Goal: Check status

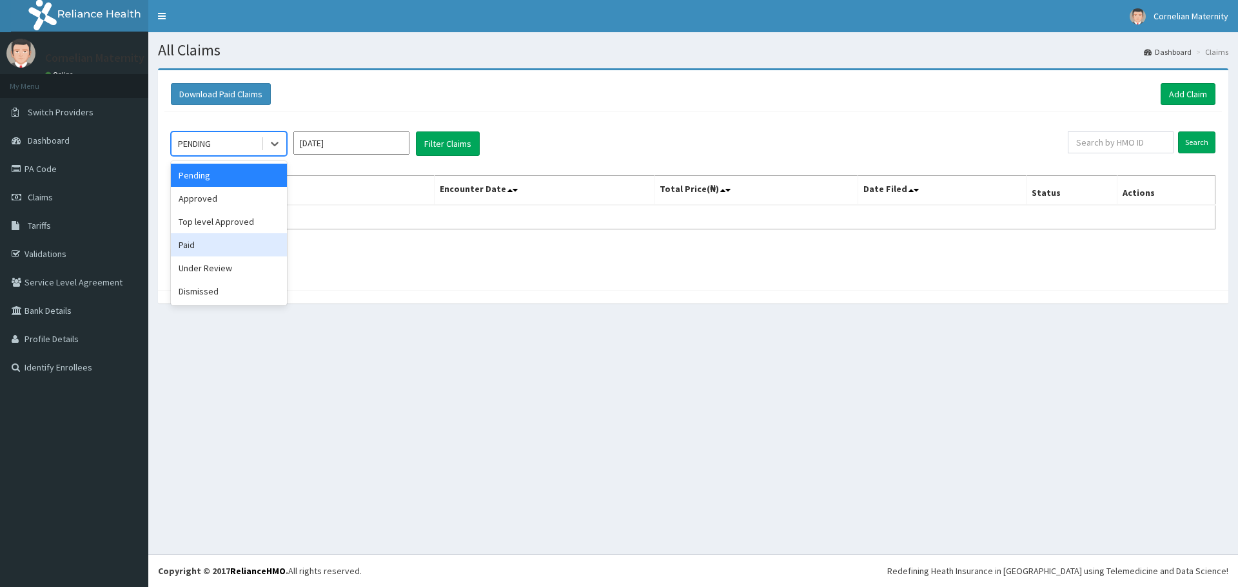
click at [203, 240] on div "Paid" at bounding box center [229, 244] width 116 height 23
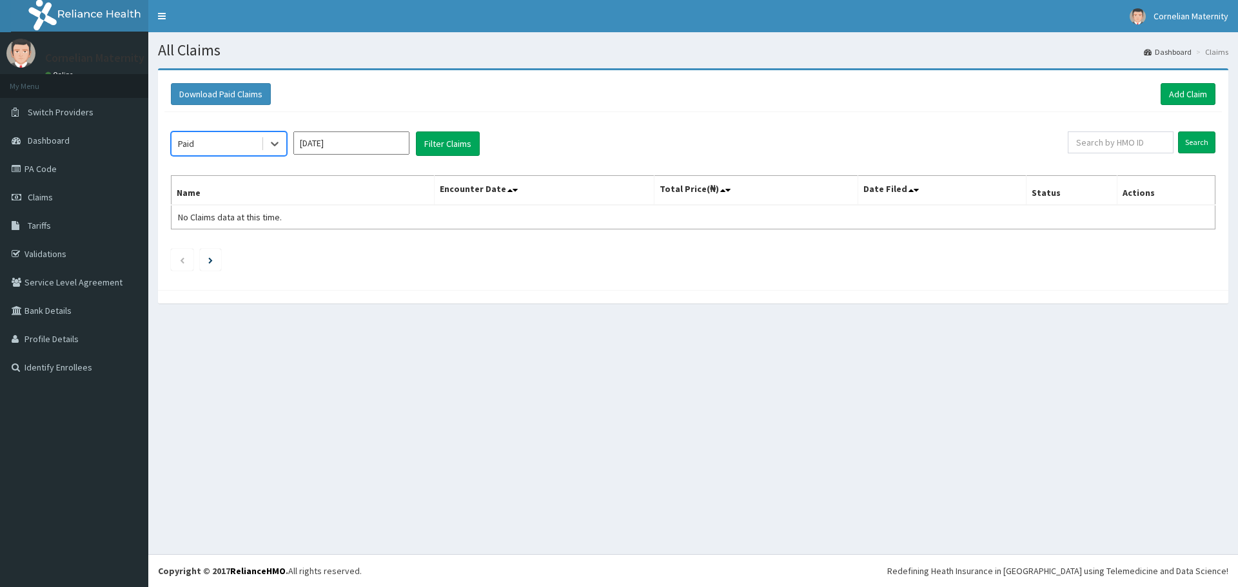
click at [348, 142] on input "Aug 2025" at bounding box center [351, 143] width 116 height 23
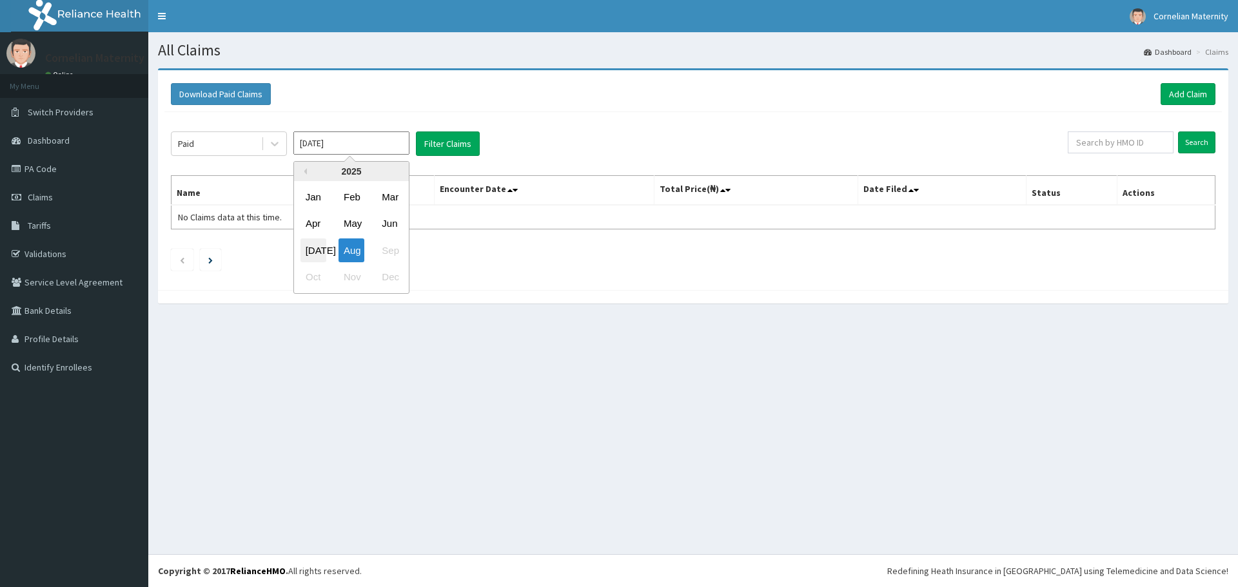
click at [307, 240] on div "Jul" at bounding box center [313, 251] width 26 height 24
type input "Jul 2025"
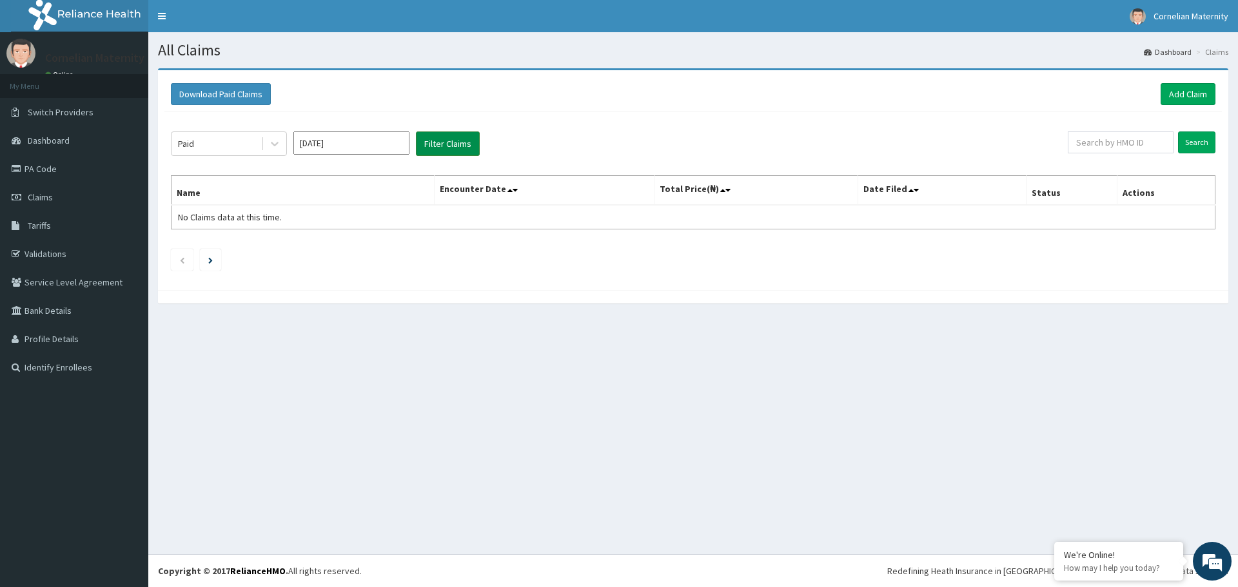
click at [424, 141] on button "Filter Claims" at bounding box center [448, 144] width 64 height 25
click at [466, 145] on button "Filter Claims" at bounding box center [448, 144] width 64 height 25
click at [211, 140] on div "Paid" at bounding box center [217, 143] width 90 height 21
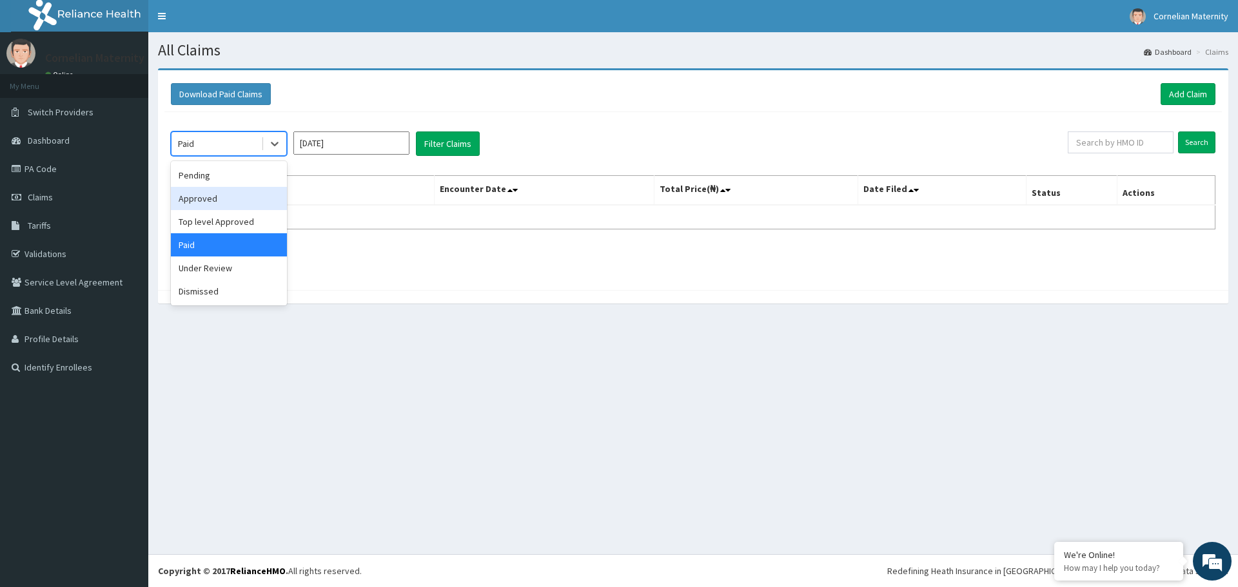
click at [210, 208] on div "Approved" at bounding box center [229, 198] width 116 height 23
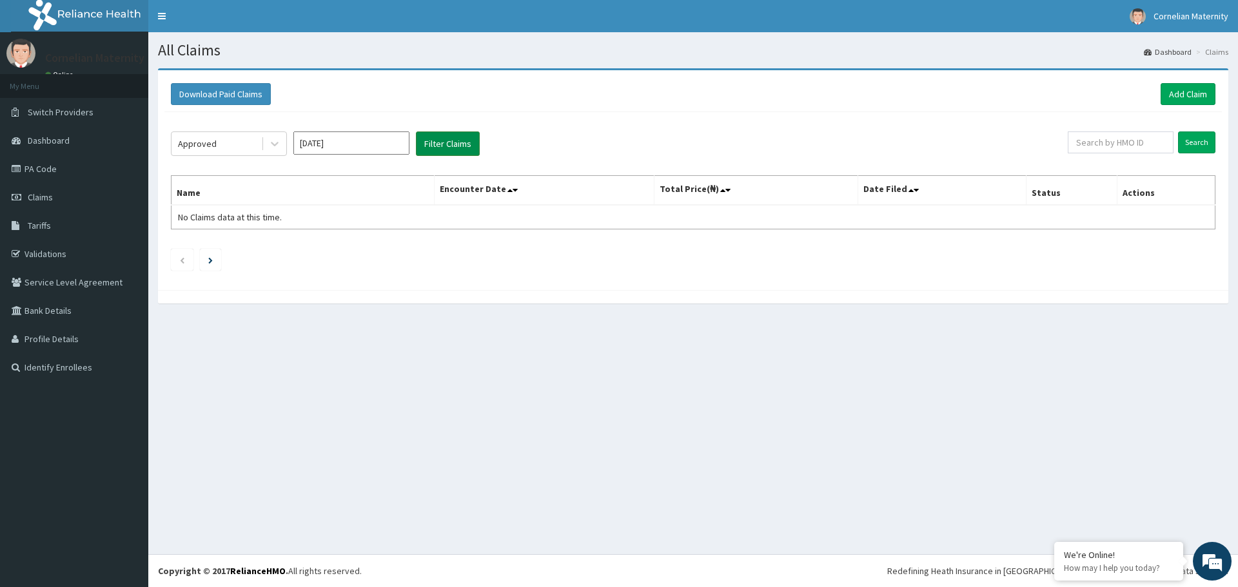
click at [451, 146] on button "Filter Claims" at bounding box center [448, 144] width 64 height 25
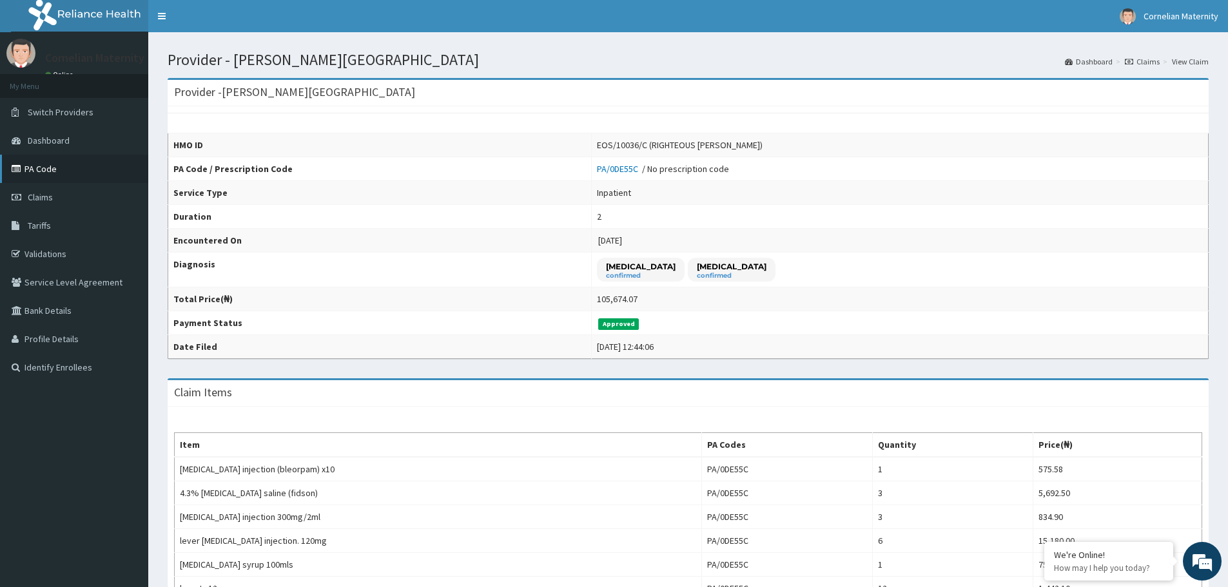
click at [54, 166] on link "PA Code" at bounding box center [74, 169] width 148 height 28
